Goal: Check status: Check status

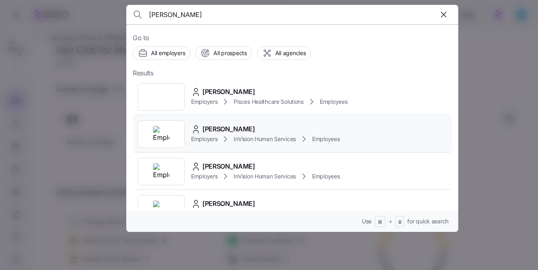
type input "[PERSON_NAME]"
click at [242, 131] on span "[PERSON_NAME]" at bounding box center [228, 129] width 53 height 10
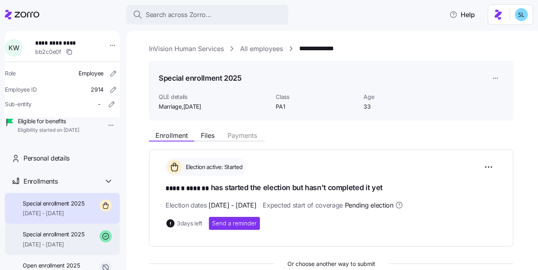
click at [70, 238] on span "Special enrollment 2025" at bounding box center [54, 234] width 62 height 8
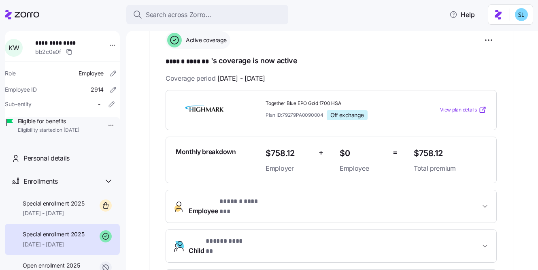
scroll to position [185, 0]
